Goal: Information Seeking & Learning: Learn about a topic

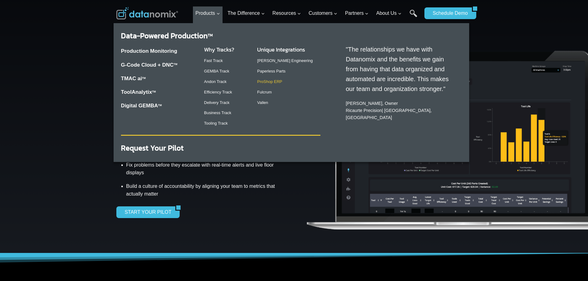
click at [270, 82] on link "ProShop ERP" at bounding box center [269, 81] width 25 height 5
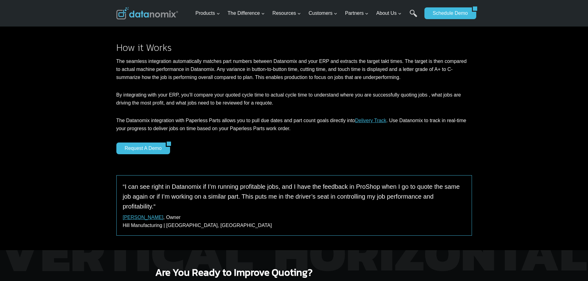
scroll to position [525, 0]
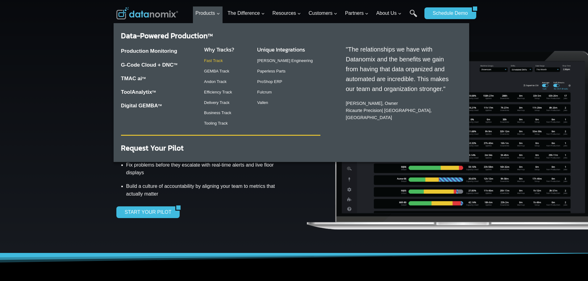
click at [215, 60] on link "Fast Track" at bounding box center [213, 60] width 19 height 5
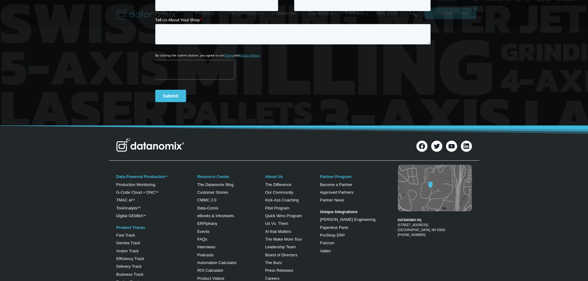
scroll to position [1173, 0]
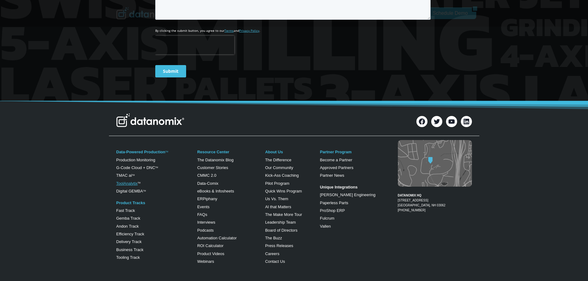
click at [120, 181] on link "ToolAnalytix" at bounding box center [126, 183] width 21 height 5
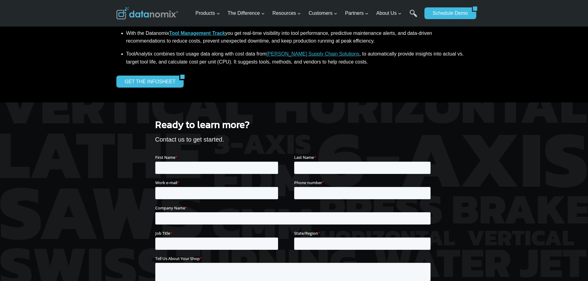
scroll to position [617, 0]
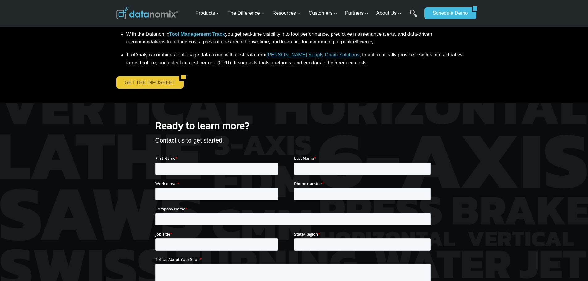
click at [135, 81] on link "GET THE INFOSHEET" at bounding box center [147, 83] width 63 height 12
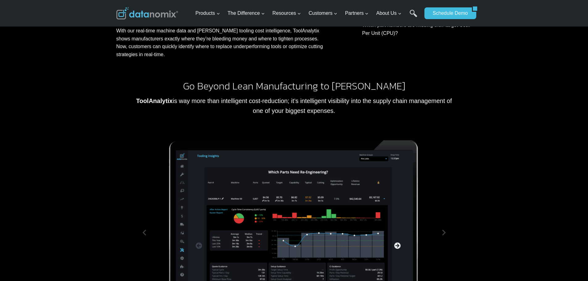
scroll to position [217, 0]
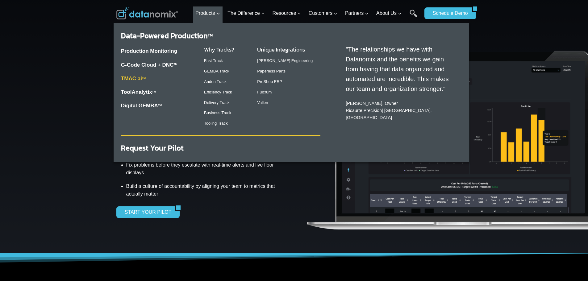
click at [134, 79] on link "TMAC ai TM" at bounding box center [133, 79] width 25 height 6
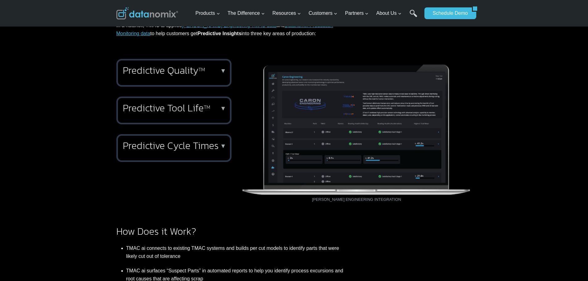
scroll to position [278, 0]
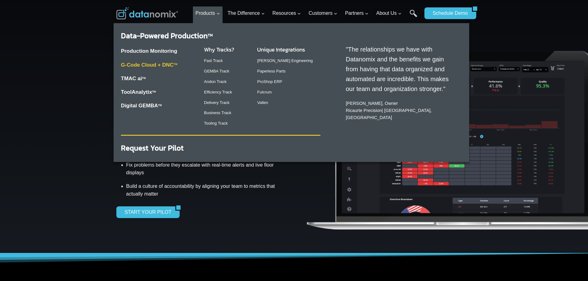
click at [136, 66] on link "G-Code Cloud + DNC TM" at bounding box center [149, 65] width 56 height 6
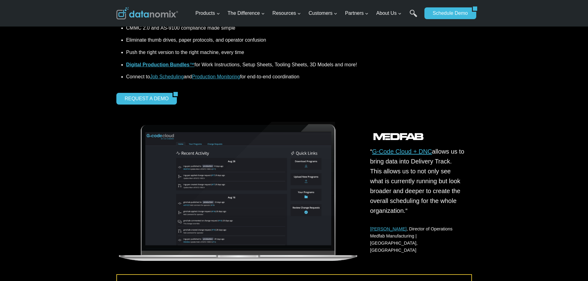
scroll to position [247, 0]
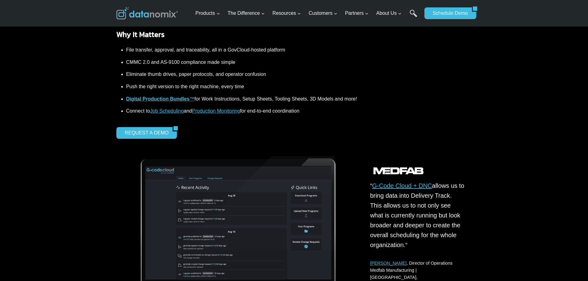
click at [132, 99] on strong "Digital Production Bundles" at bounding box center [157, 98] width 63 height 5
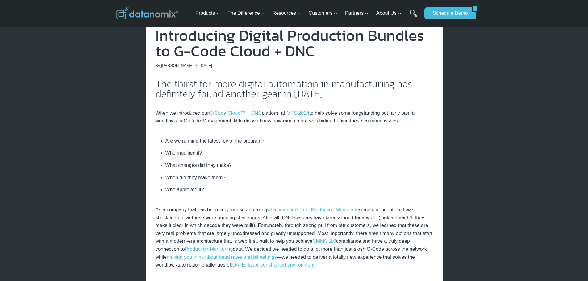
scroll to position [93, 0]
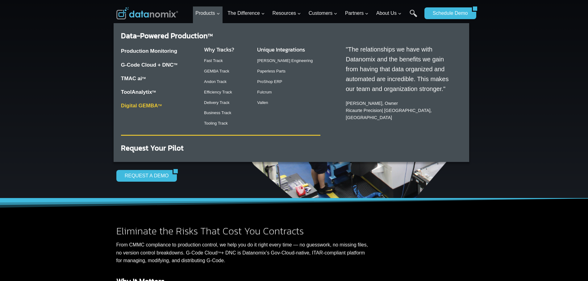
click at [129, 105] on link "Digital GEMBA TM" at bounding box center [141, 106] width 41 height 6
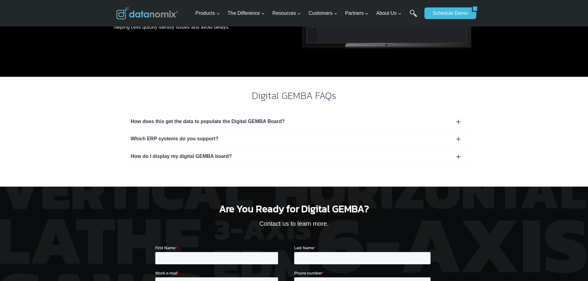
scroll to position [525, 0]
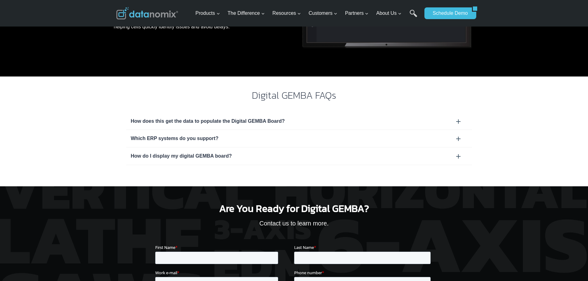
click at [188, 121] on div "How does this get the data to populate the Digital GEMBA Board?" at bounding box center [299, 121] width 336 height 8
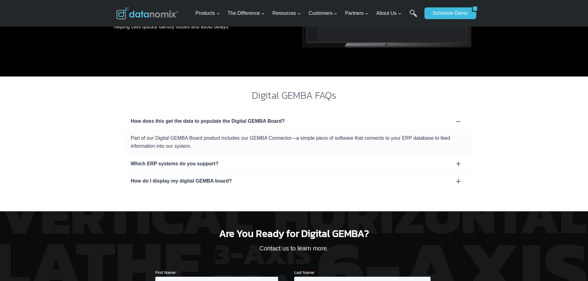
click at [200, 163] on div "Which ERP systems do you support?" at bounding box center [299, 164] width 336 height 8
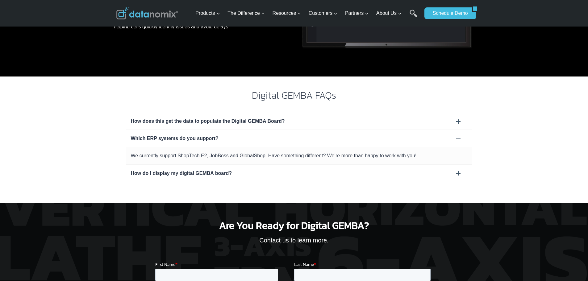
click at [164, 173] on div "How do I display my digital GEMBA board?" at bounding box center [299, 173] width 336 height 8
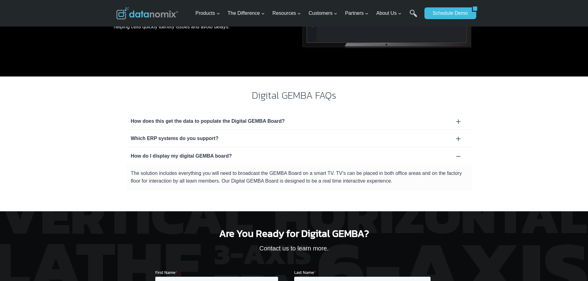
click at [141, 171] on p "The solution includes everything you will need to broadcast the GEMBA Board on …" at bounding box center [299, 177] width 336 height 16
click at [458, 158] on div "How do I display my digital GEMBA board?" at bounding box center [299, 156] width 336 height 8
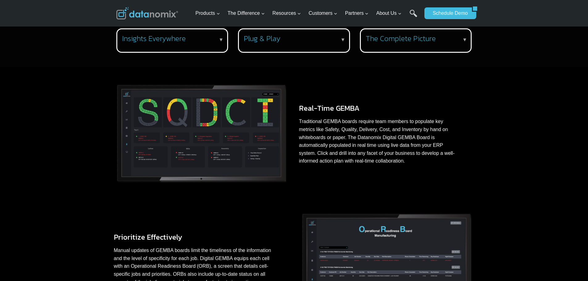
scroll to position [309, 0]
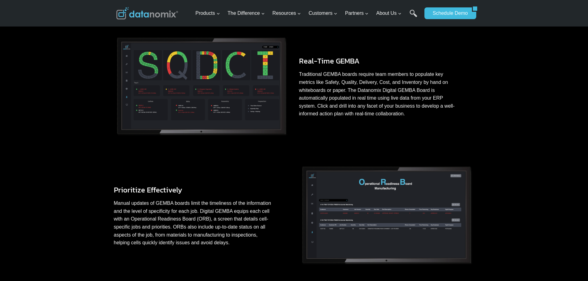
click at [185, 86] on img at bounding box center [201, 87] width 175 height 104
click at [186, 86] on img at bounding box center [201, 87] width 175 height 104
click at [324, 62] on h3 "Real-Time GEMBA" at bounding box center [379, 61] width 161 height 11
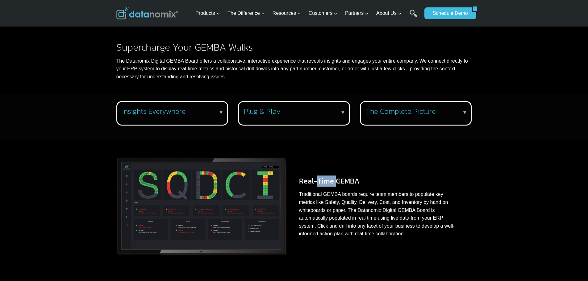
scroll to position [185, 0]
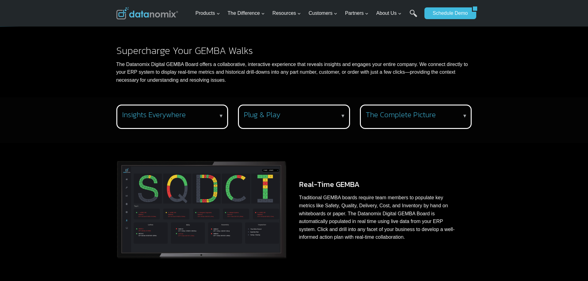
click at [280, 115] on h3 "Plug & Play" at bounding box center [293, 115] width 98 height 9
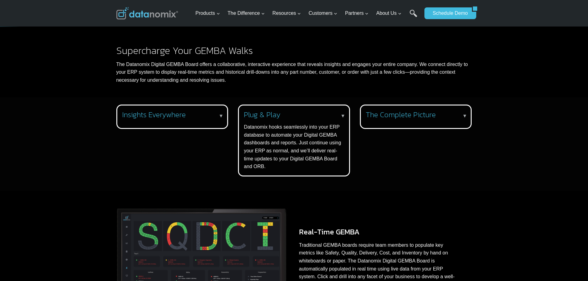
click at [371, 117] on h3 "The Complete Picture" at bounding box center [415, 115] width 98 height 9
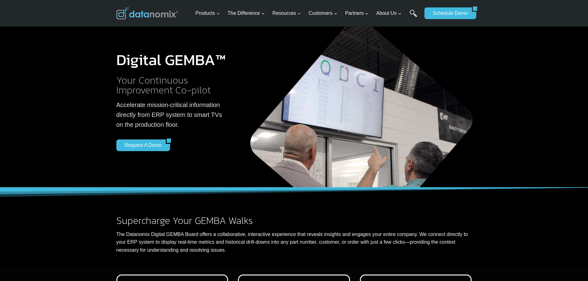
scroll to position [0, 0]
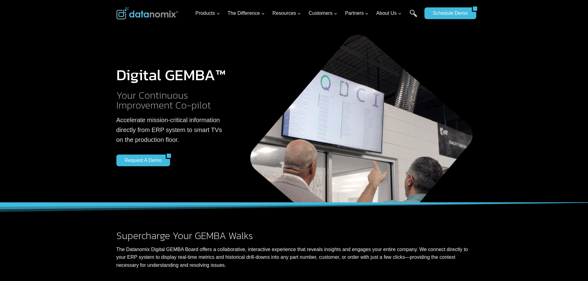
click at [90, 144] on div at bounding box center [294, 101] width 588 height 203
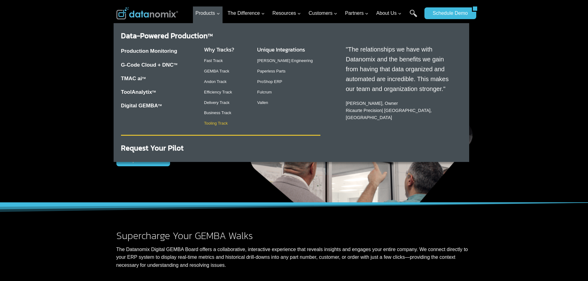
click at [218, 123] on link "Tooling Track" at bounding box center [216, 123] width 24 height 5
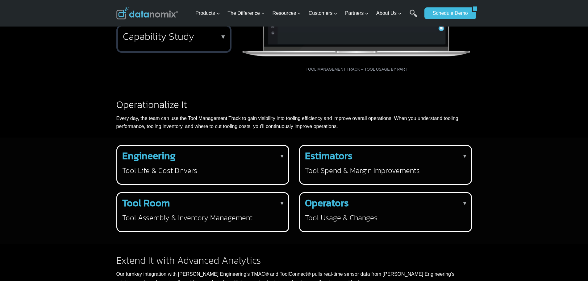
scroll to position [556, 0]
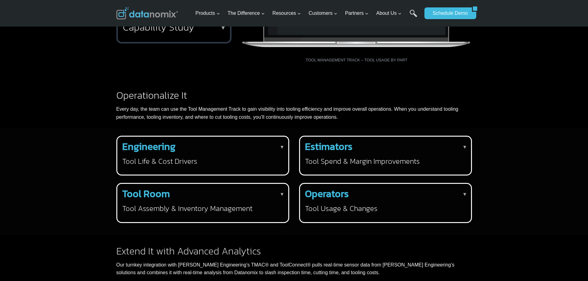
click at [168, 154] on strong "Engineering" at bounding box center [148, 146] width 53 height 15
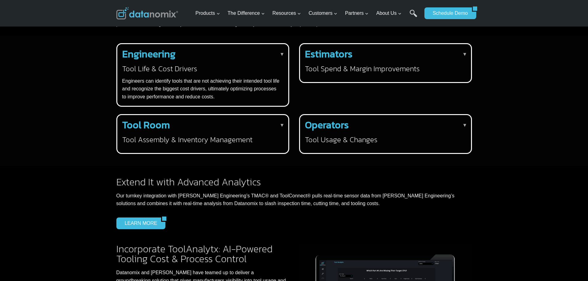
scroll to position [617, 0]
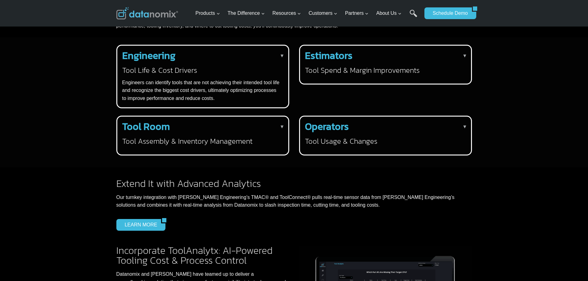
click at [309, 146] on h3 "Tool Usage & Changes" at bounding box center [384, 141] width 159 height 10
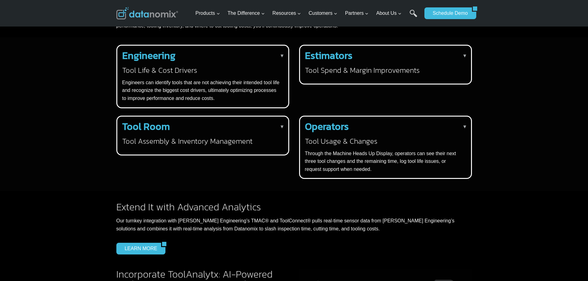
click at [309, 146] on h3 "Tool Usage & Changes" at bounding box center [384, 141] width 159 height 10
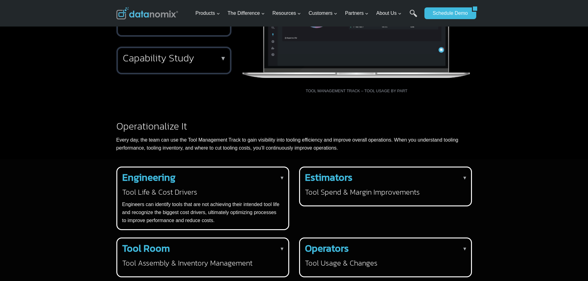
scroll to position [432, 0]
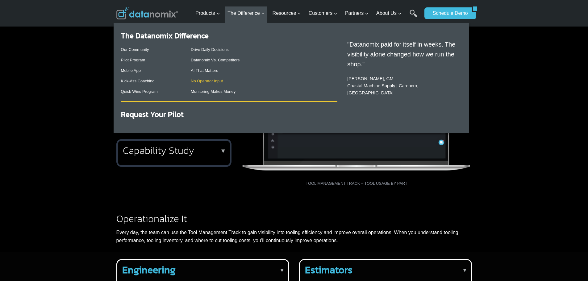
click at [203, 81] on link "No Operator Input" at bounding box center [207, 81] width 32 height 5
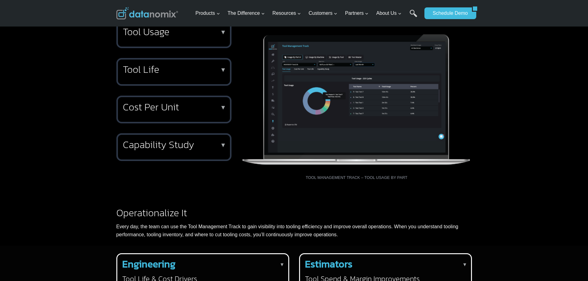
scroll to position [432, 0]
